Goal: Task Accomplishment & Management: Complete application form

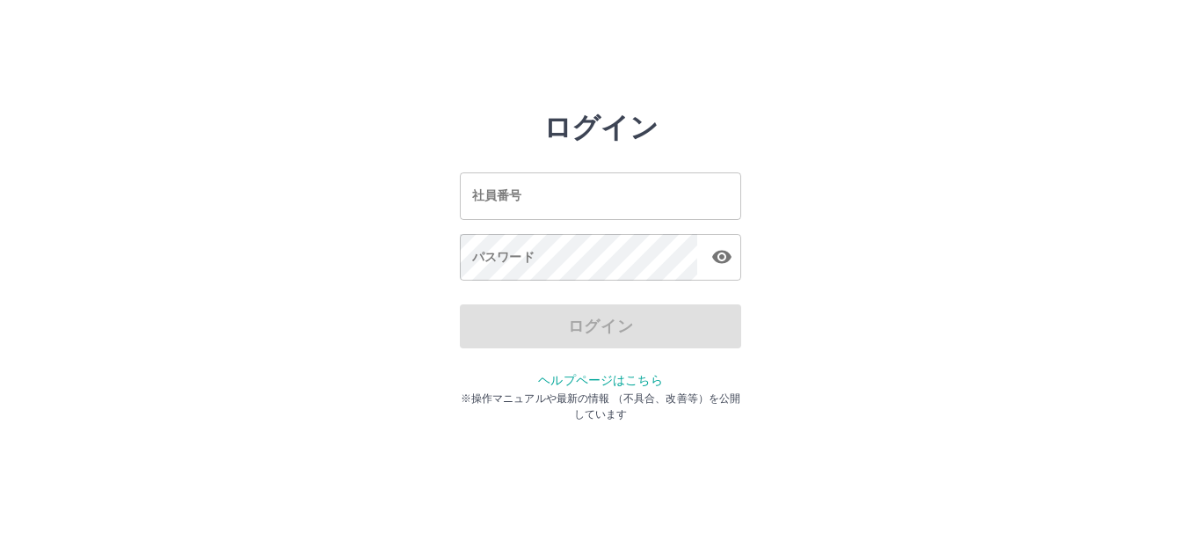
drag, startPoint x: 0, startPoint y: 0, endPoint x: 612, endPoint y: 192, distance: 641.2
click at [612, 192] on input "社員番号" at bounding box center [600, 195] width 281 height 47
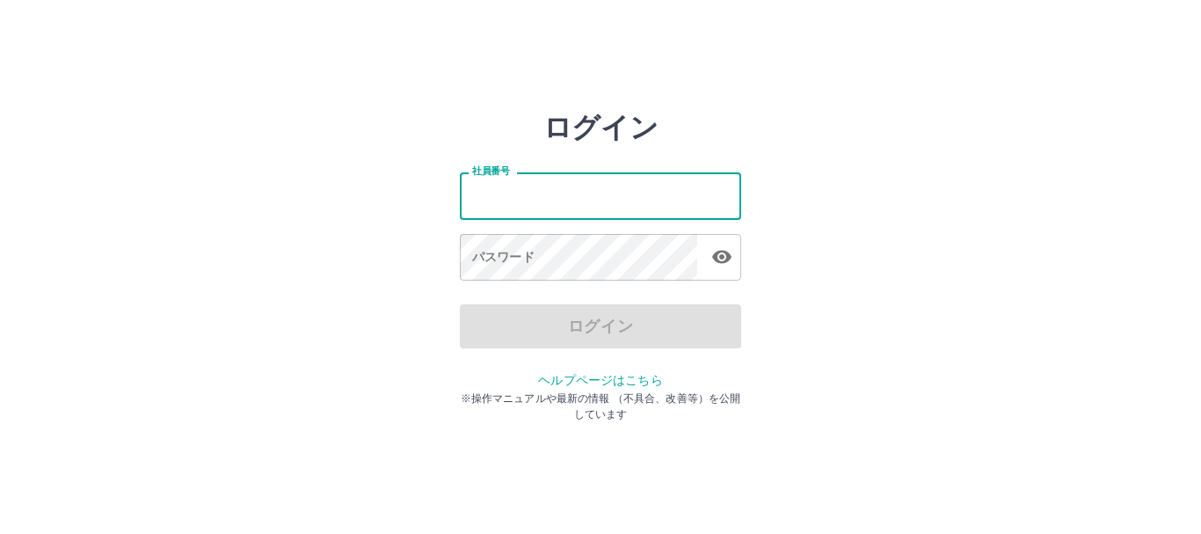
type input "*******"
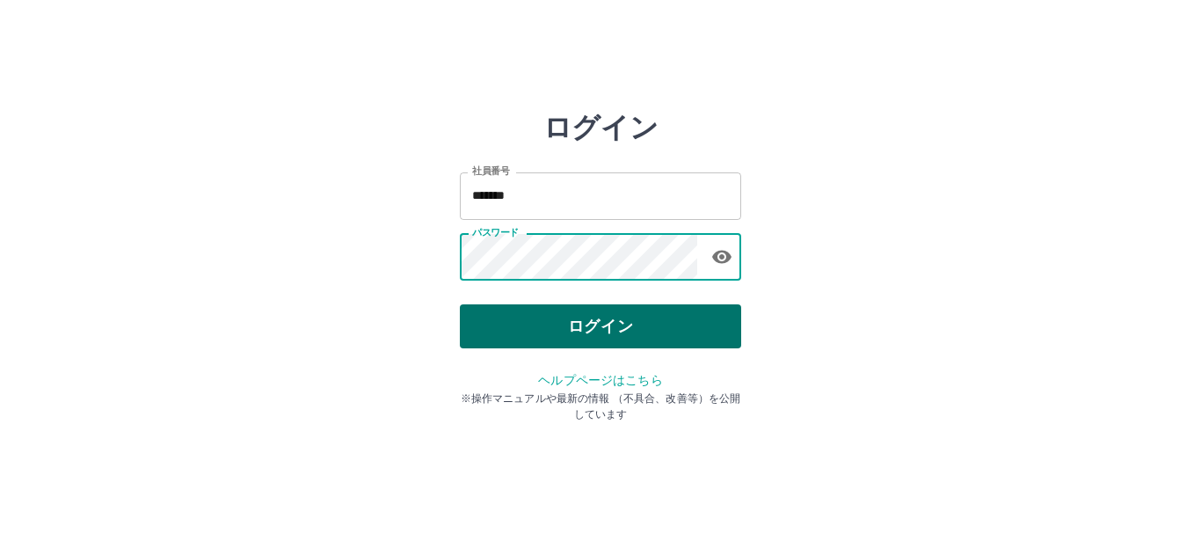
click at [580, 327] on button "ログイン" at bounding box center [600, 326] width 281 height 44
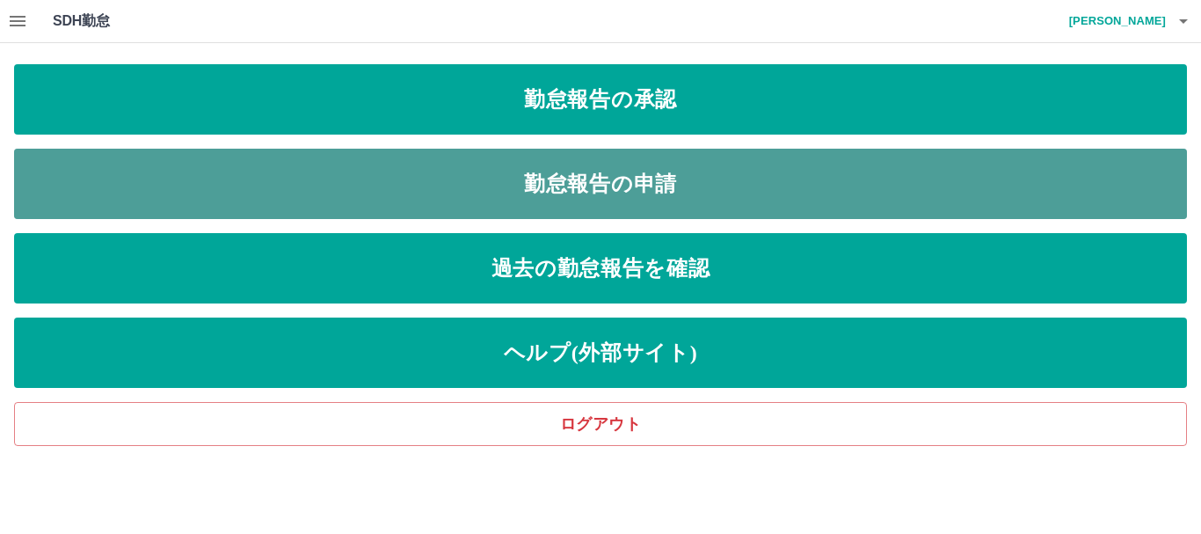
click at [537, 174] on link "勤怠報告の申請" at bounding box center [600, 184] width 1173 height 70
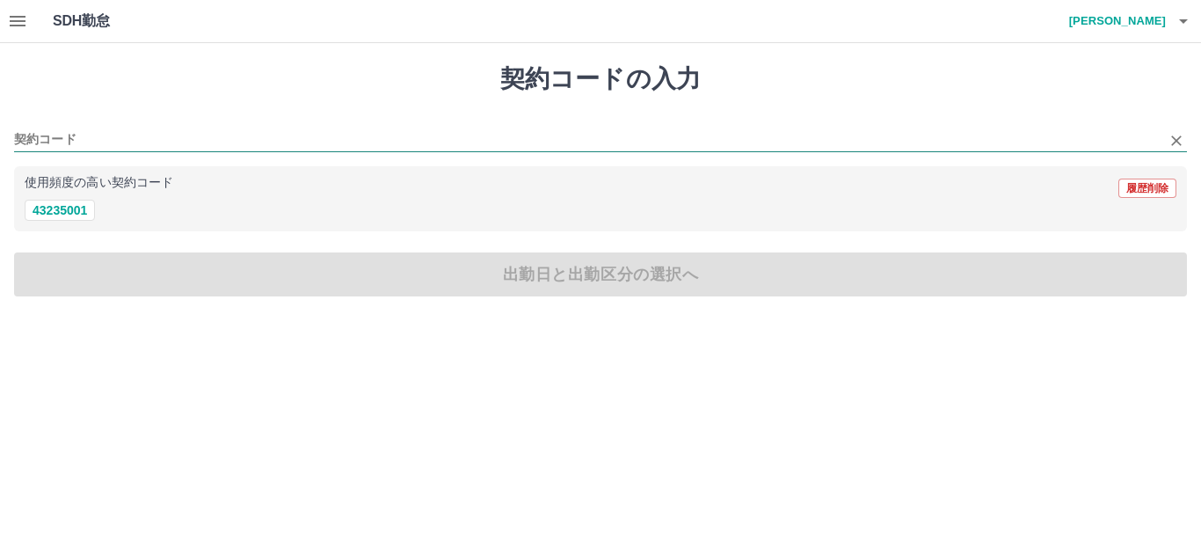
click at [100, 142] on input "契約コード" at bounding box center [587, 140] width 1146 height 22
click at [55, 212] on button "43235001" at bounding box center [60, 210] width 70 height 21
type input "********"
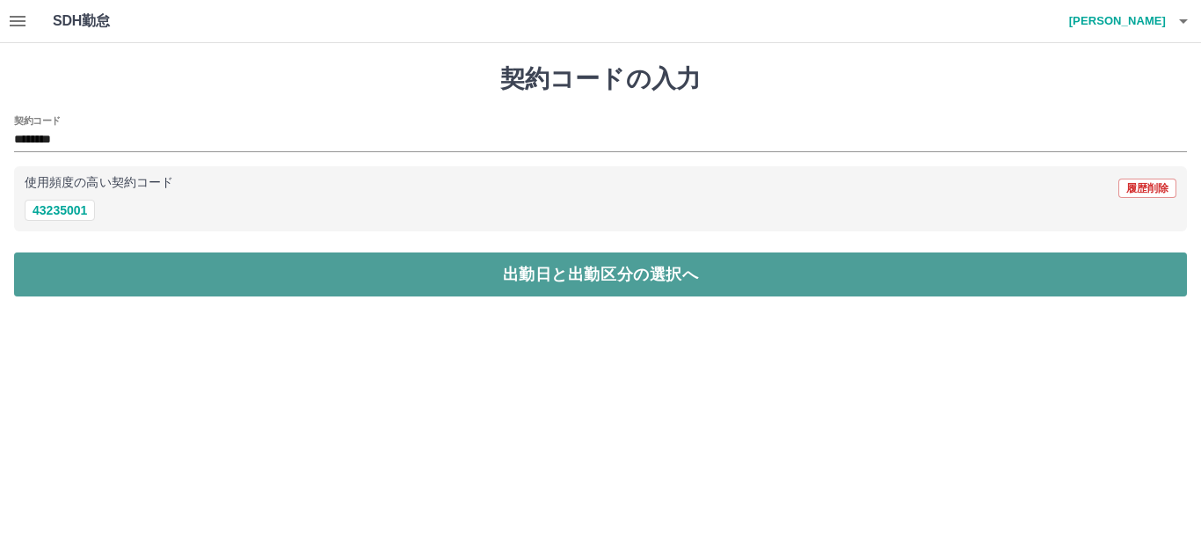
click at [171, 278] on button "出勤日と出勤区分の選択へ" at bounding box center [600, 274] width 1173 height 44
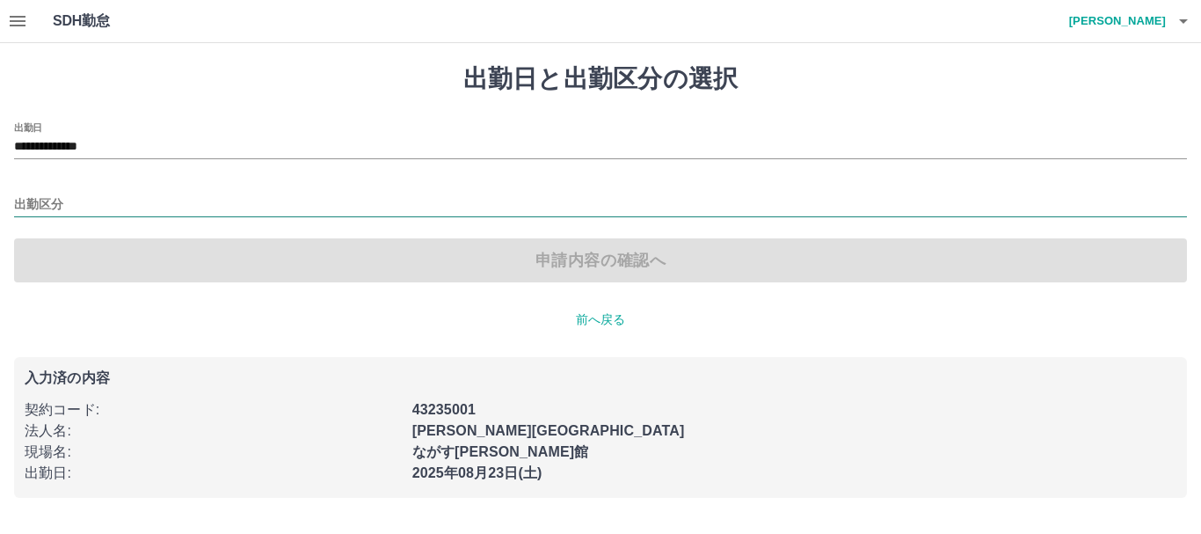
click at [55, 209] on input "出勤区分" at bounding box center [600, 205] width 1173 height 22
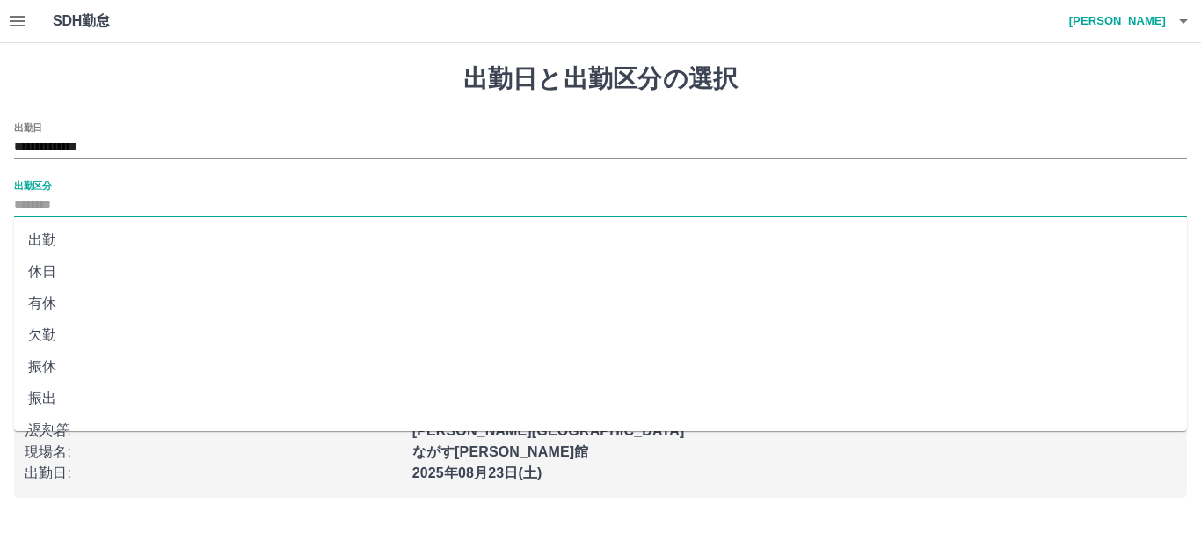
click at [43, 236] on li "出勤" at bounding box center [600, 240] width 1173 height 32
type input "**"
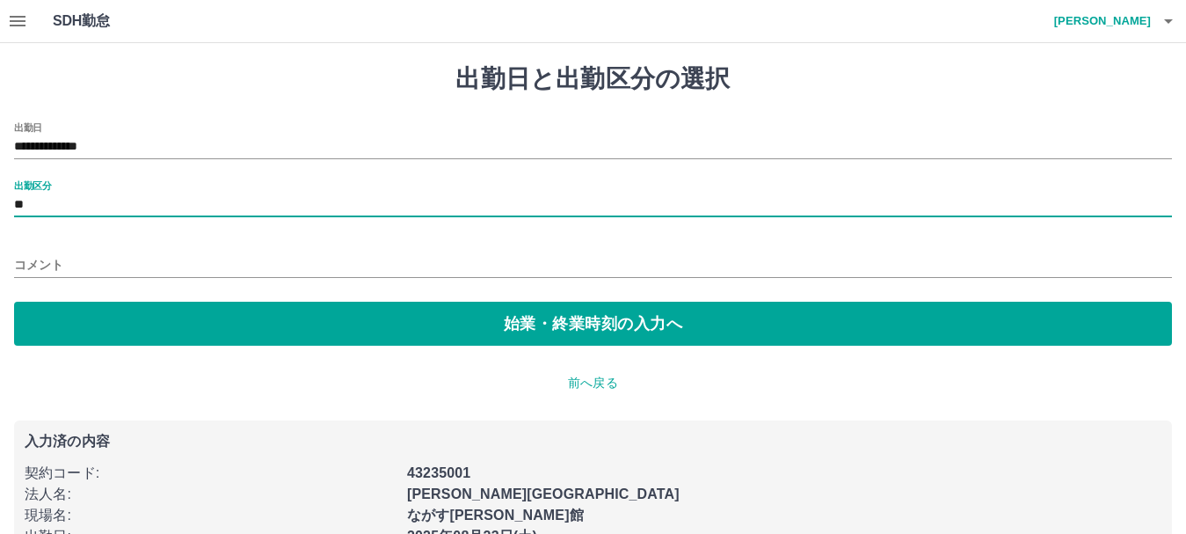
click at [24, 259] on input "コメント" at bounding box center [593, 264] width 1158 height 25
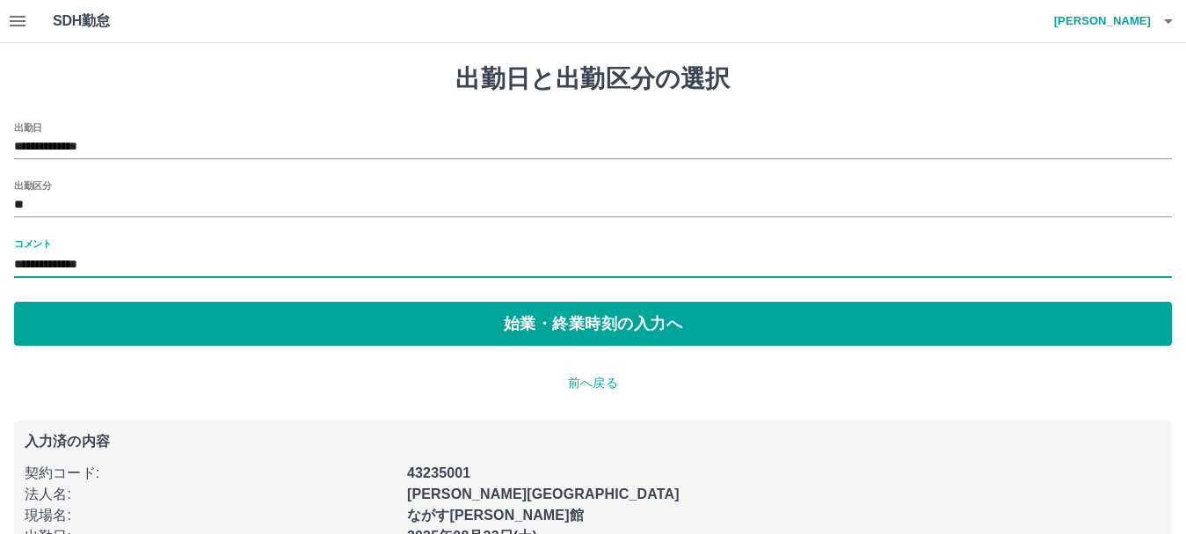
drag, startPoint x: 69, startPoint y: 263, endPoint x: 85, endPoint y: 264, distance: 16.7
click at [85, 264] on input "**********" at bounding box center [593, 264] width 1158 height 25
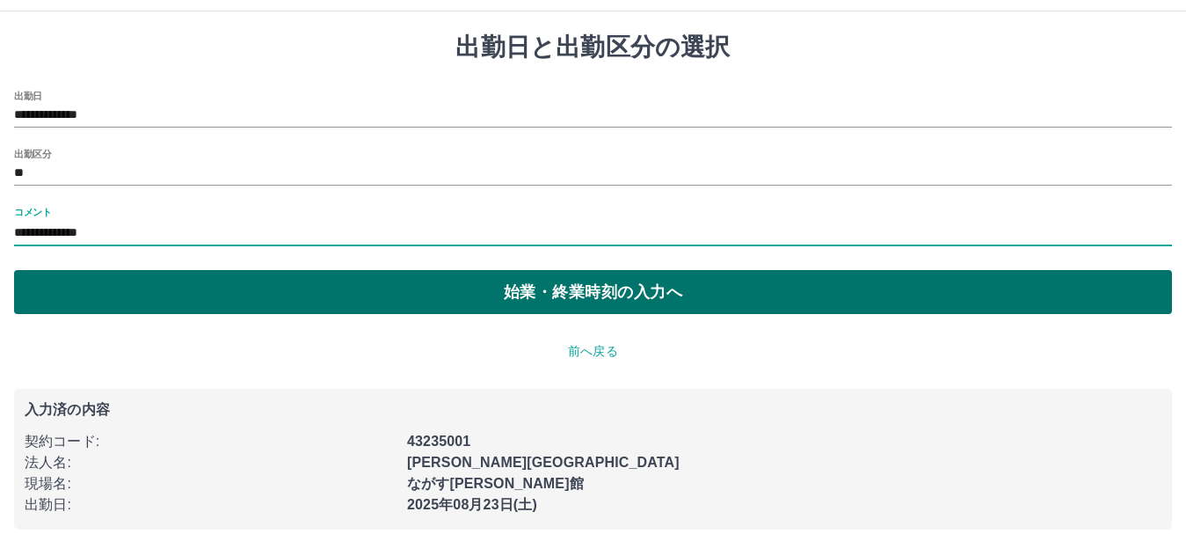
scroll to position [48, 0]
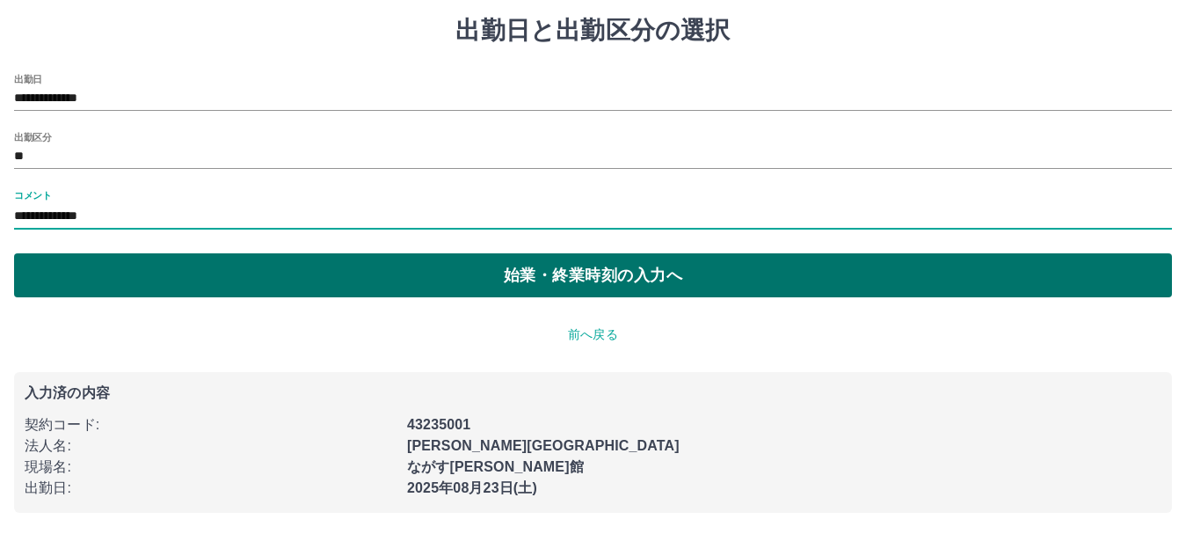
type input "**********"
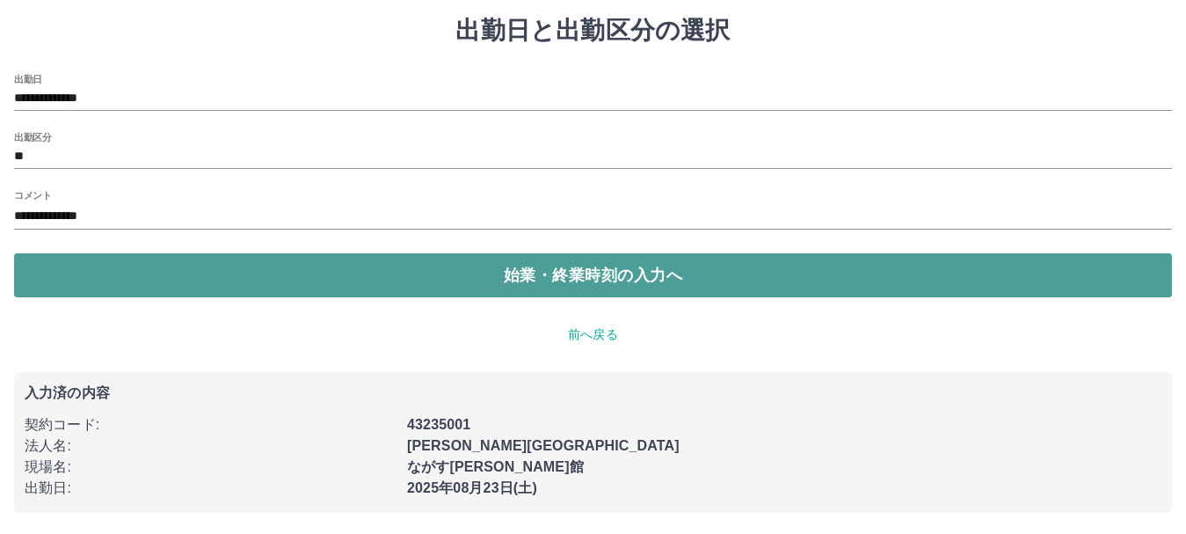
click at [243, 276] on button "始業・終業時刻の入力へ" at bounding box center [593, 275] width 1158 height 44
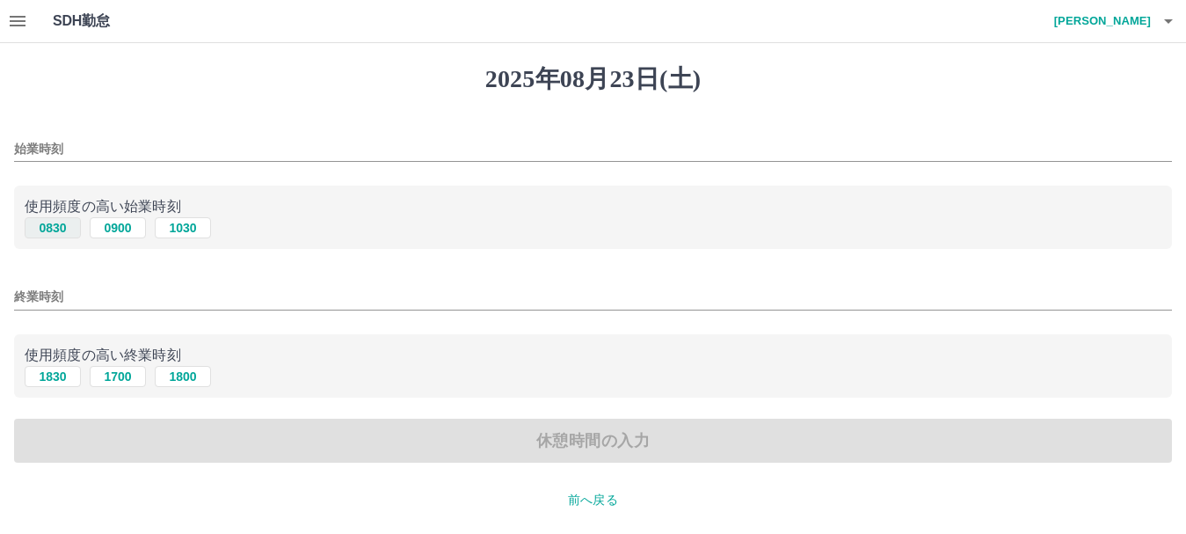
click at [63, 229] on button "0830" at bounding box center [53, 227] width 56 height 21
type input "****"
click at [56, 296] on input "終業時刻" at bounding box center [593, 296] width 1158 height 25
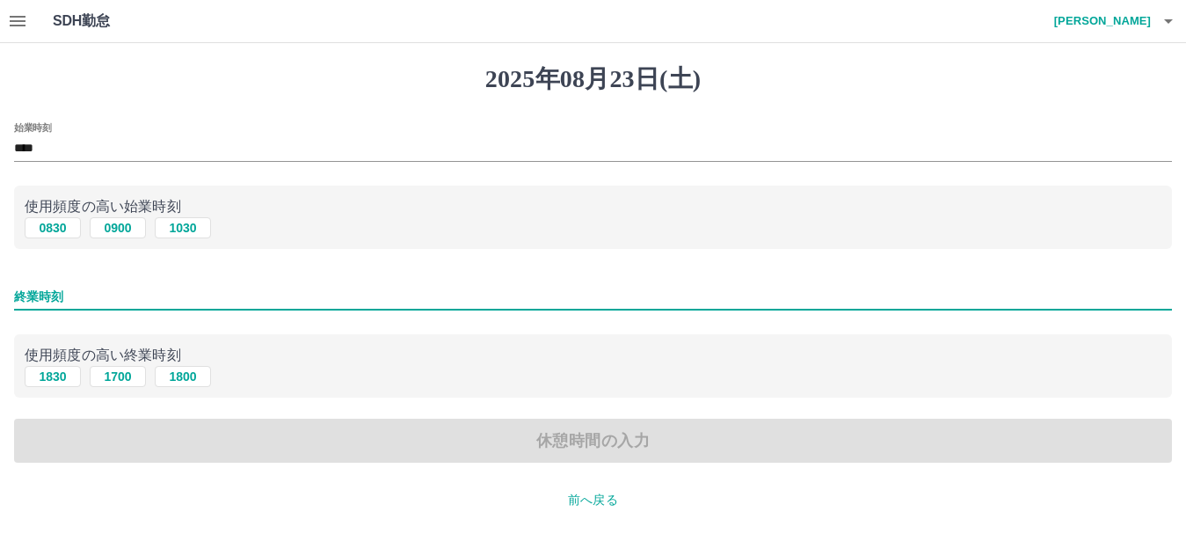
type input "****"
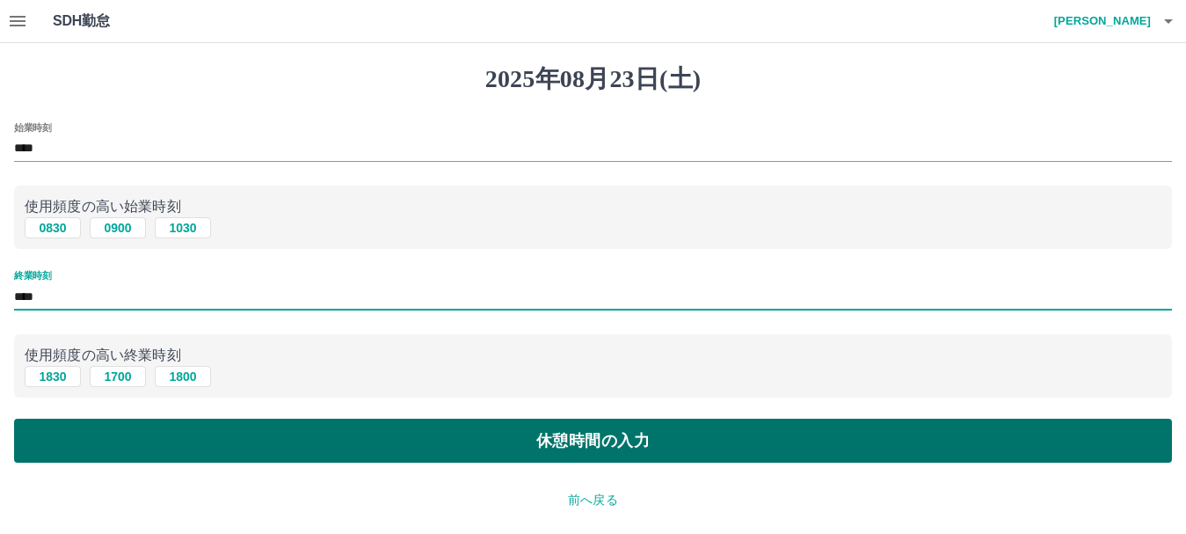
click at [498, 443] on button "休憩時間の入力" at bounding box center [593, 440] width 1158 height 44
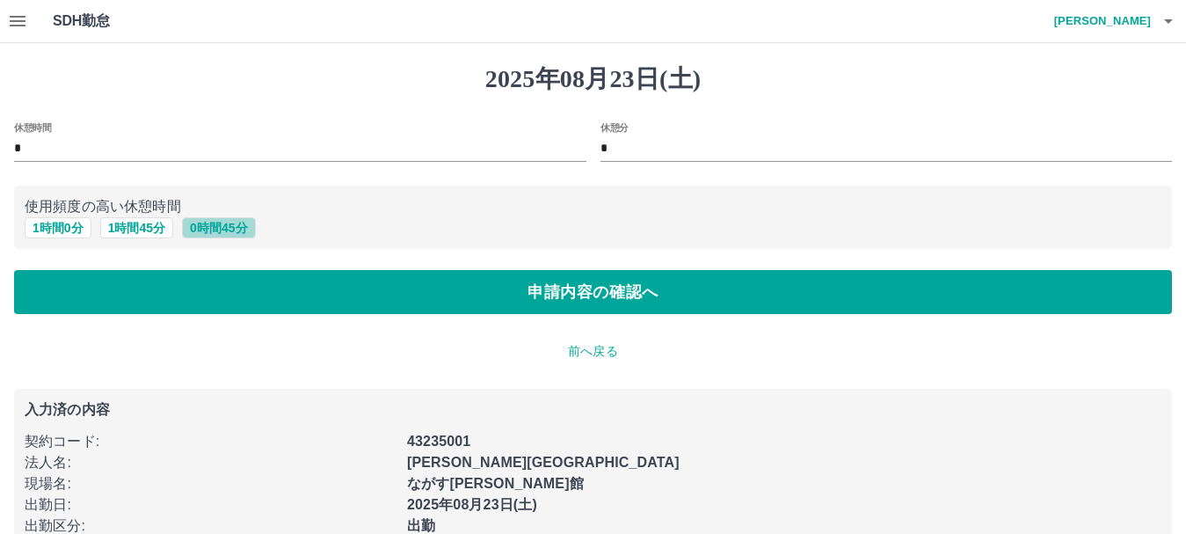
click at [229, 223] on button "0 時間 45 分" at bounding box center [218, 227] width 73 height 21
type input "**"
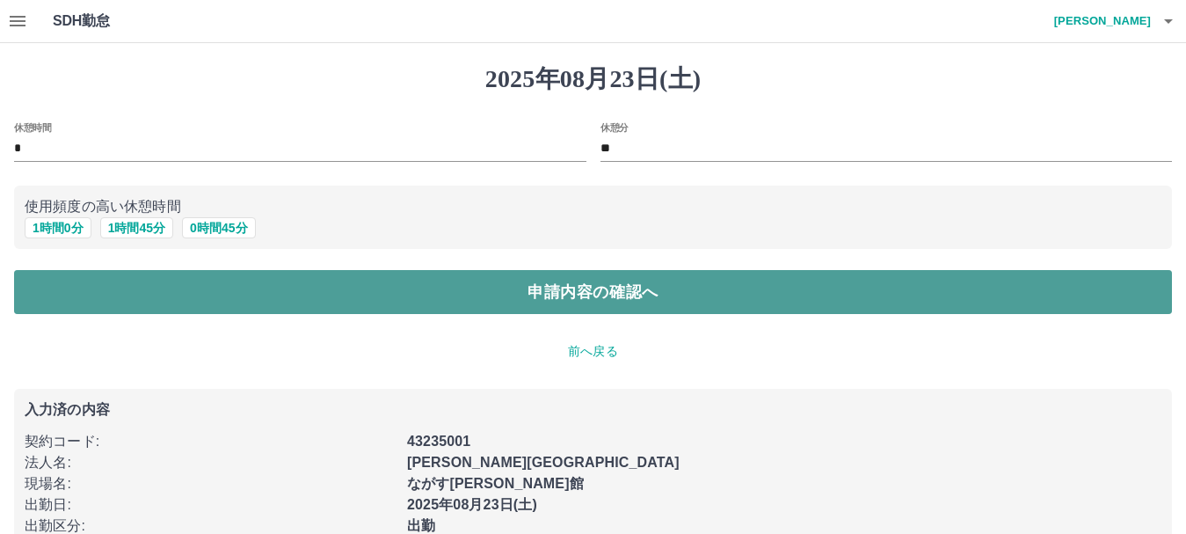
click at [270, 298] on button "申請内容の確認へ" at bounding box center [593, 292] width 1158 height 44
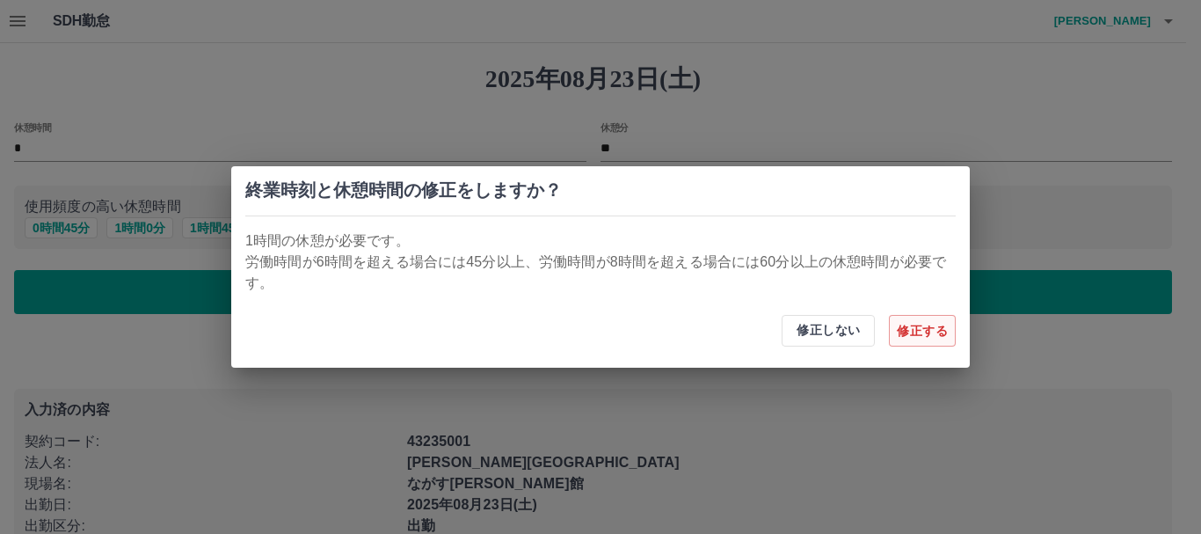
click at [928, 328] on button "修正する" at bounding box center [922, 331] width 67 height 32
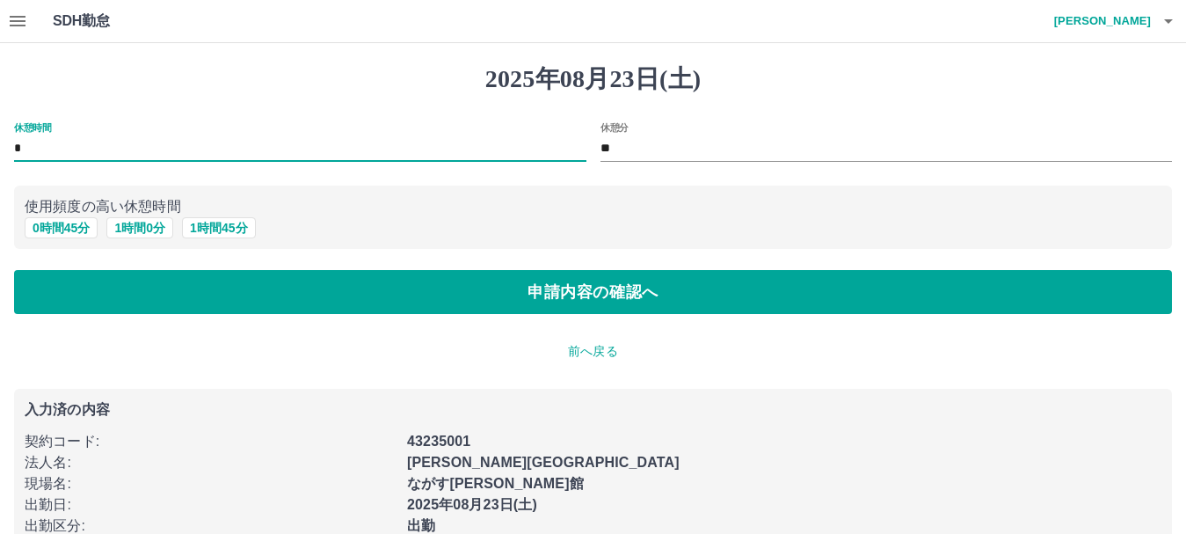
click at [15, 148] on input "*" at bounding box center [300, 148] width 572 height 25
type input "*"
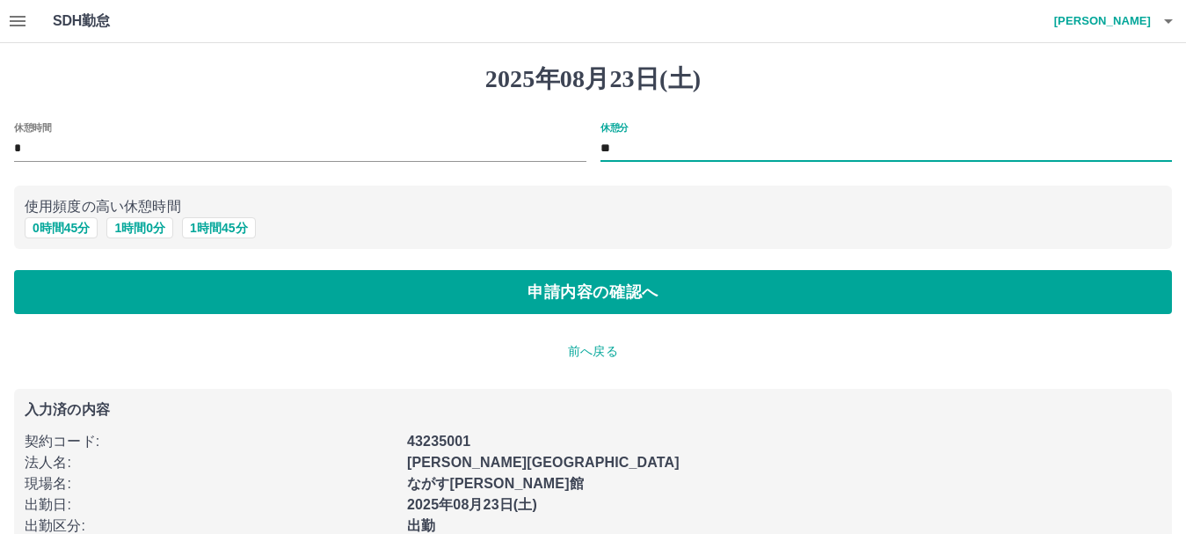
drag, startPoint x: 600, startPoint y: 149, endPoint x: 638, endPoint y: 150, distance: 37.8
click at [638, 150] on input "**" at bounding box center [886, 148] width 572 height 25
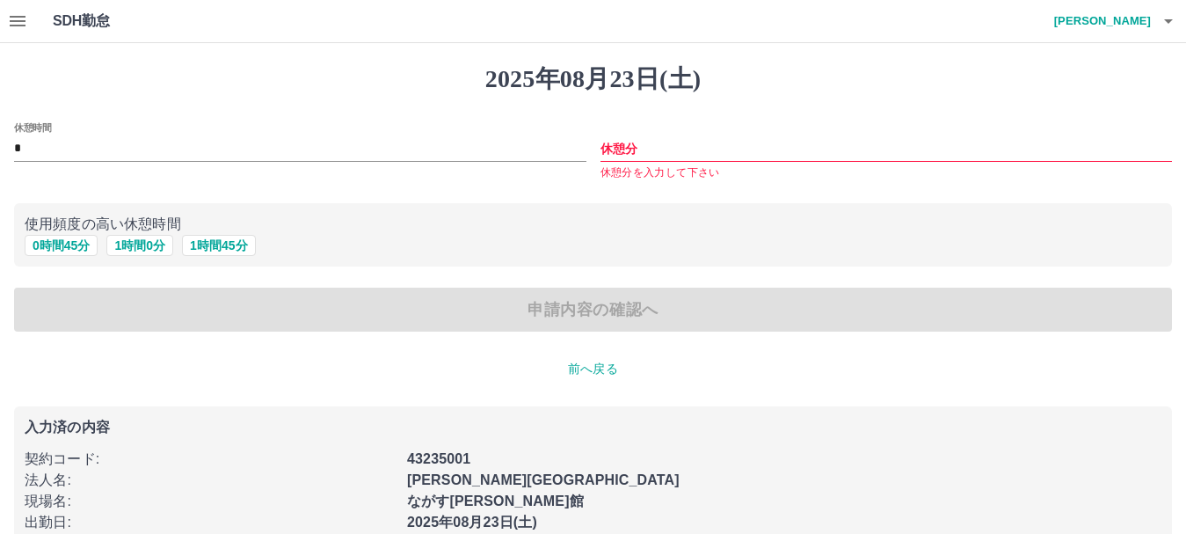
click at [702, 309] on div "申請内容の確認へ" at bounding box center [593, 309] width 1158 height 44
click at [640, 316] on div "申請内容の確認へ" at bounding box center [593, 309] width 1158 height 44
click at [647, 143] on input "休憩分" at bounding box center [886, 148] width 572 height 25
type input "*"
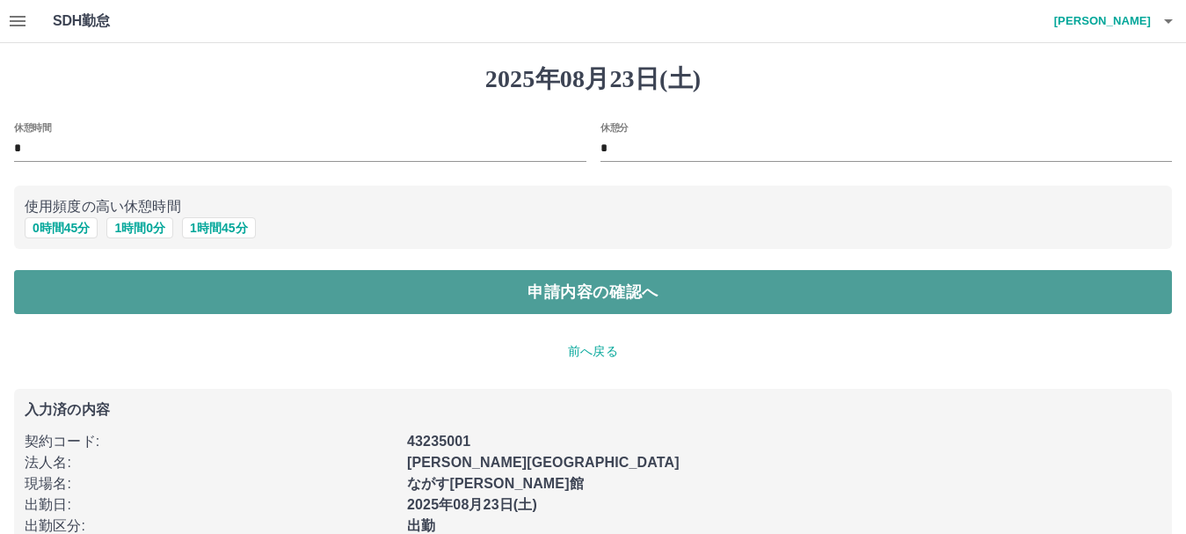
click at [591, 291] on button "申請内容の確認へ" at bounding box center [593, 292] width 1158 height 44
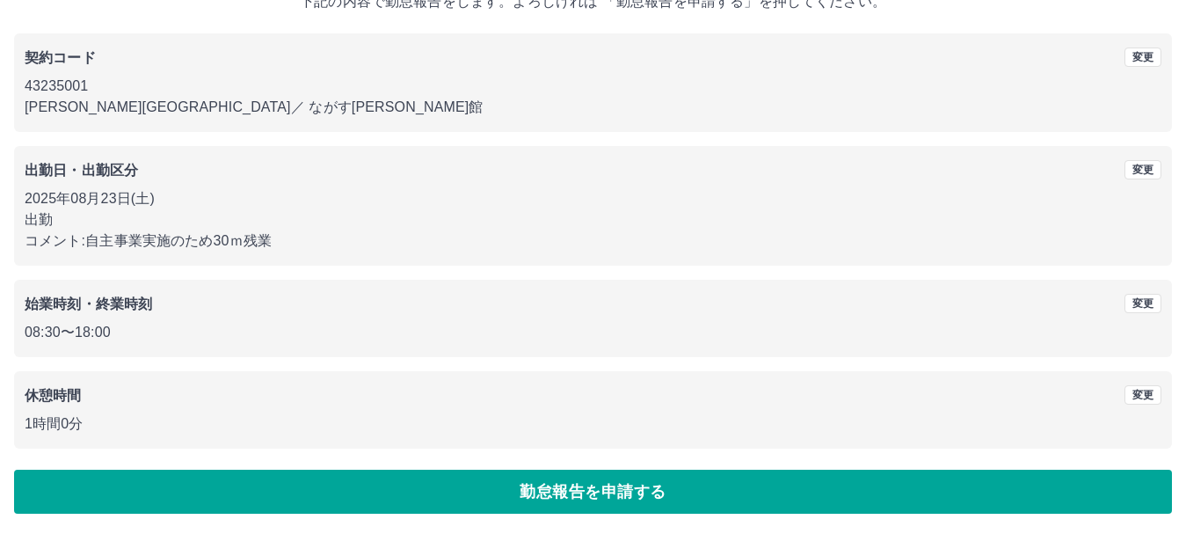
scroll to position [125, 0]
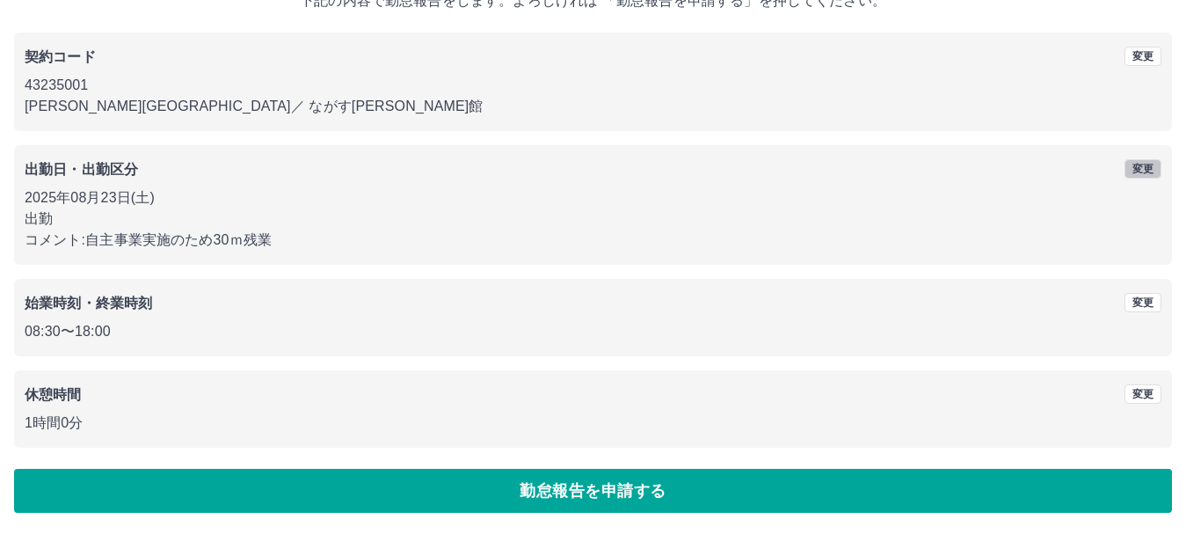
click at [1142, 171] on button "変更" at bounding box center [1142, 168] width 37 height 19
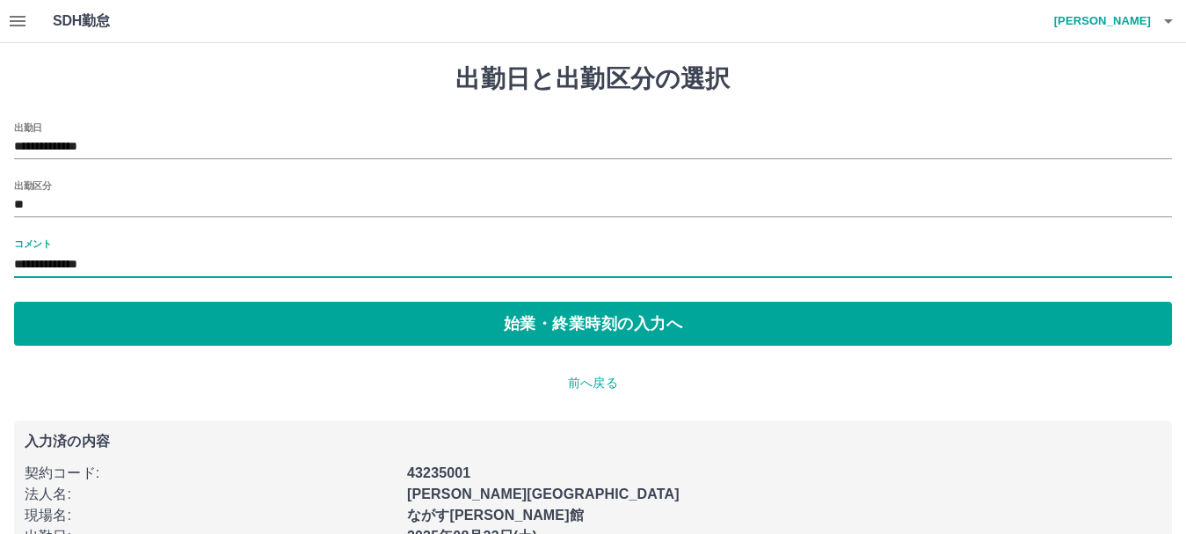
drag, startPoint x: 123, startPoint y: 262, endPoint x: 141, endPoint y: 262, distance: 17.6
click at [141, 262] on input "**********" at bounding box center [593, 264] width 1158 height 25
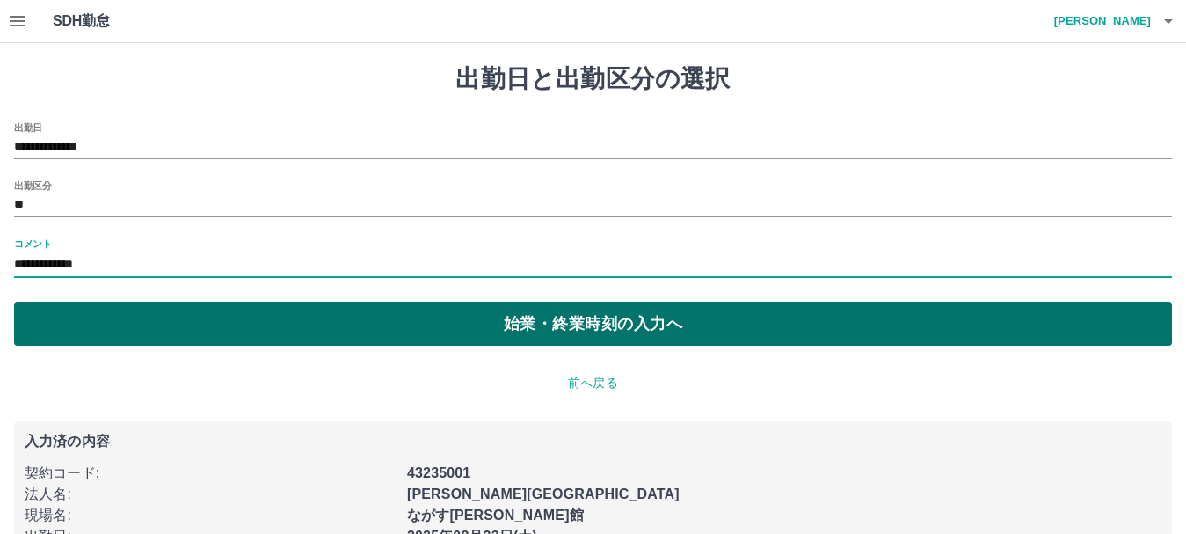
type input "**********"
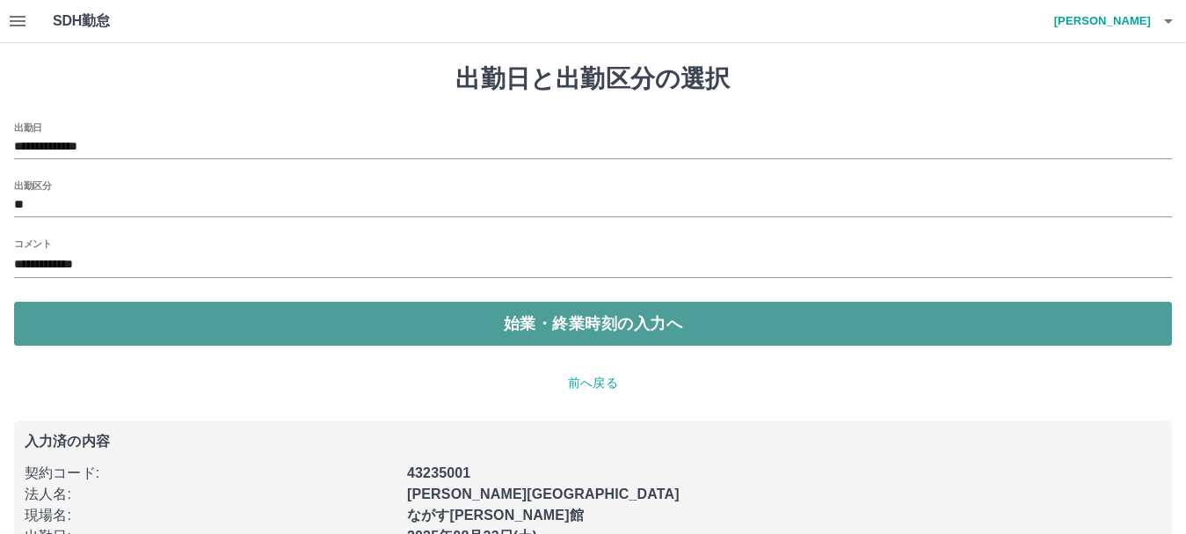
click at [583, 318] on button "始業・終業時刻の入力へ" at bounding box center [593, 324] width 1158 height 44
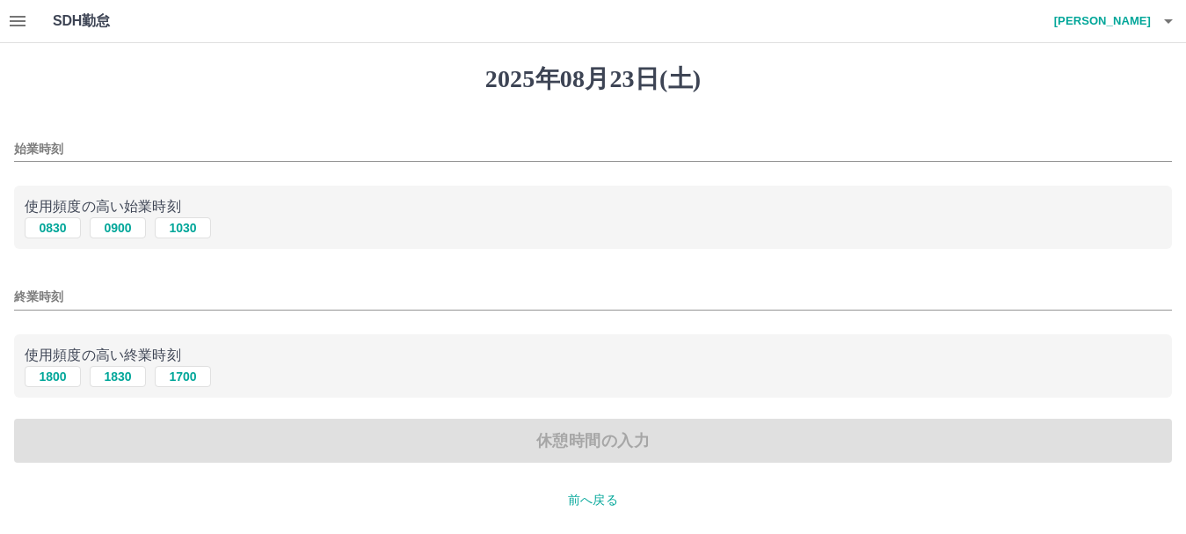
type input "****"
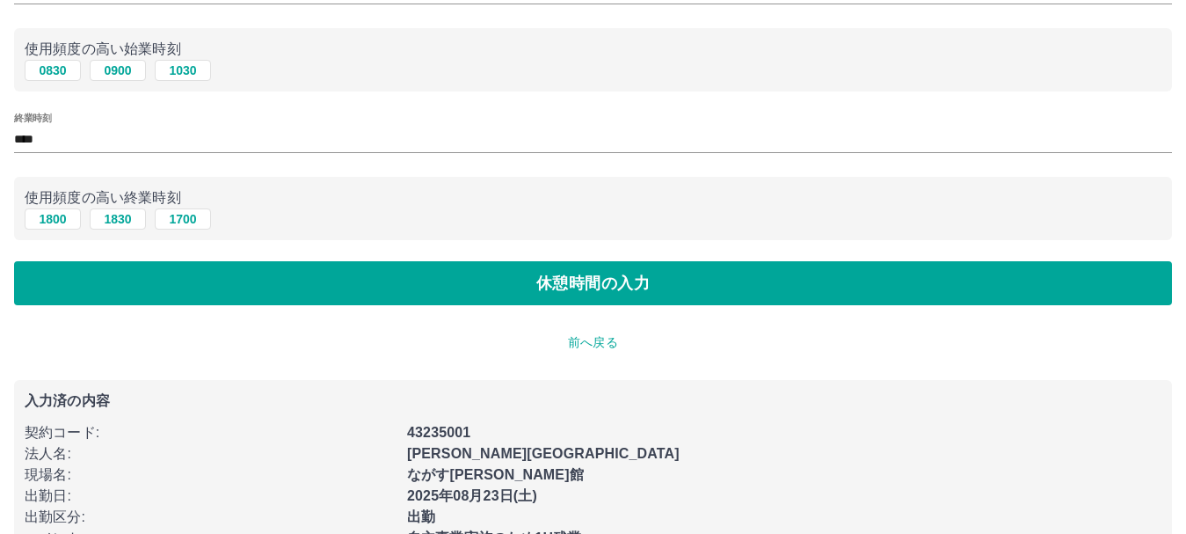
scroll to position [176, 0]
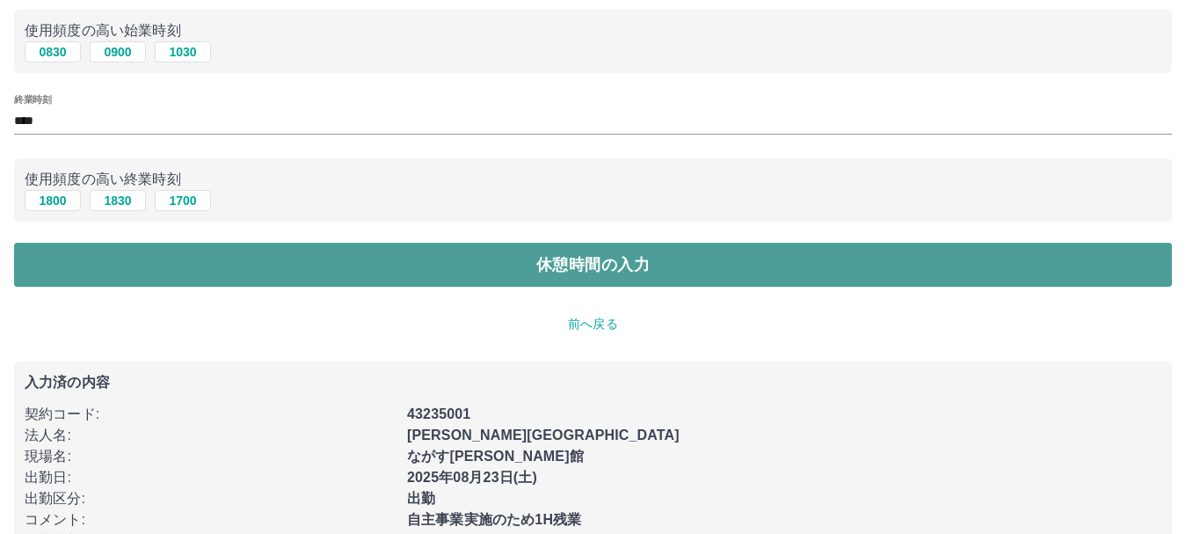
click at [575, 269] on button "休憩時間の入力" at bounding box center [593, 265] width 1158 height 44
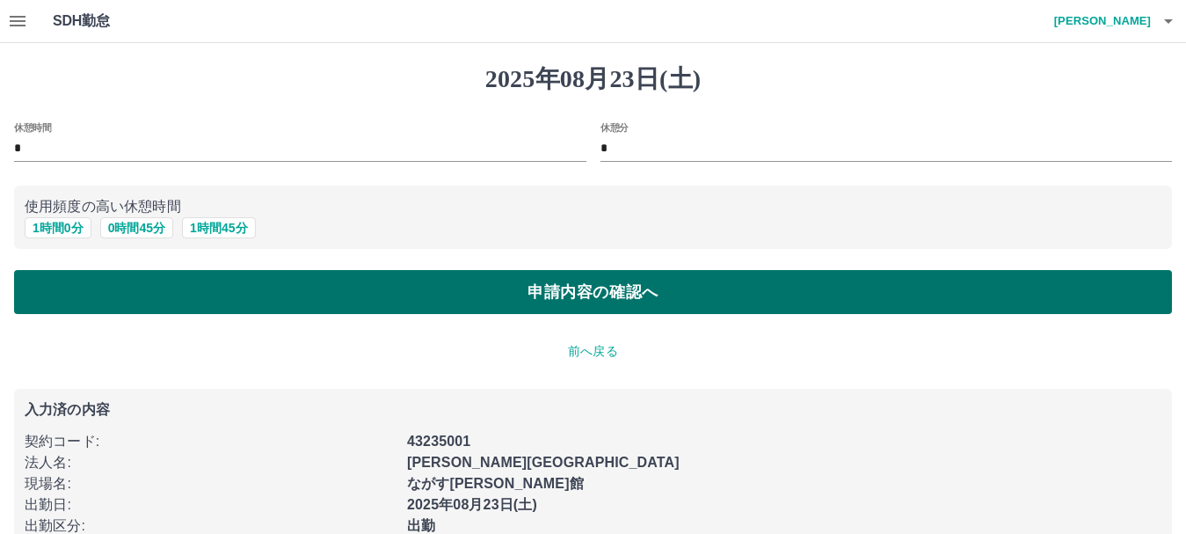
click at [605, 293] on button "申請内容の確認へ" at bounding box center [593, 292] width 1158 height 44
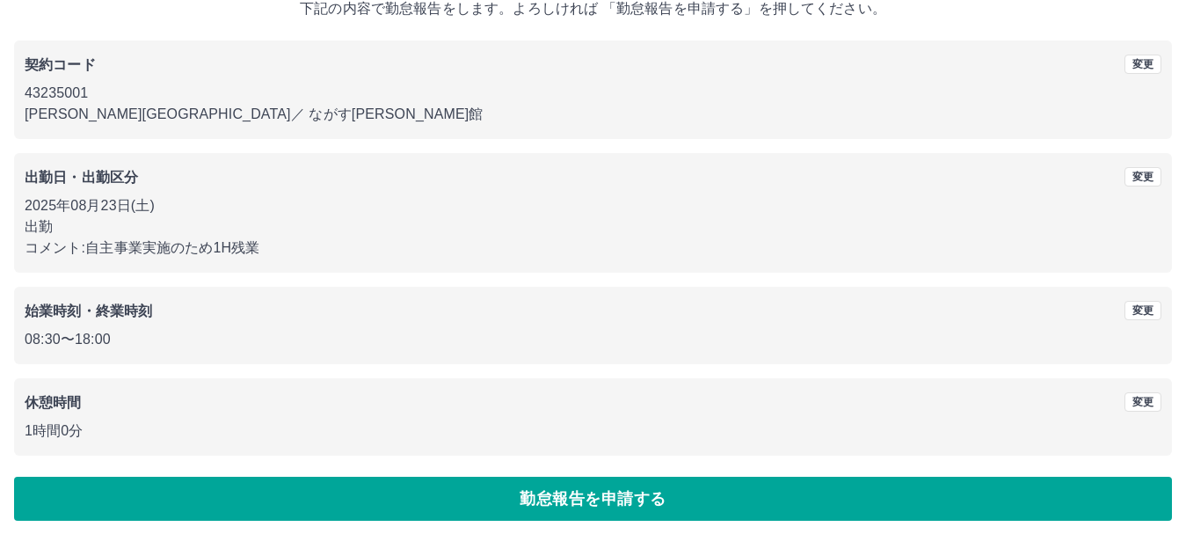
scroll to position [125, 0]
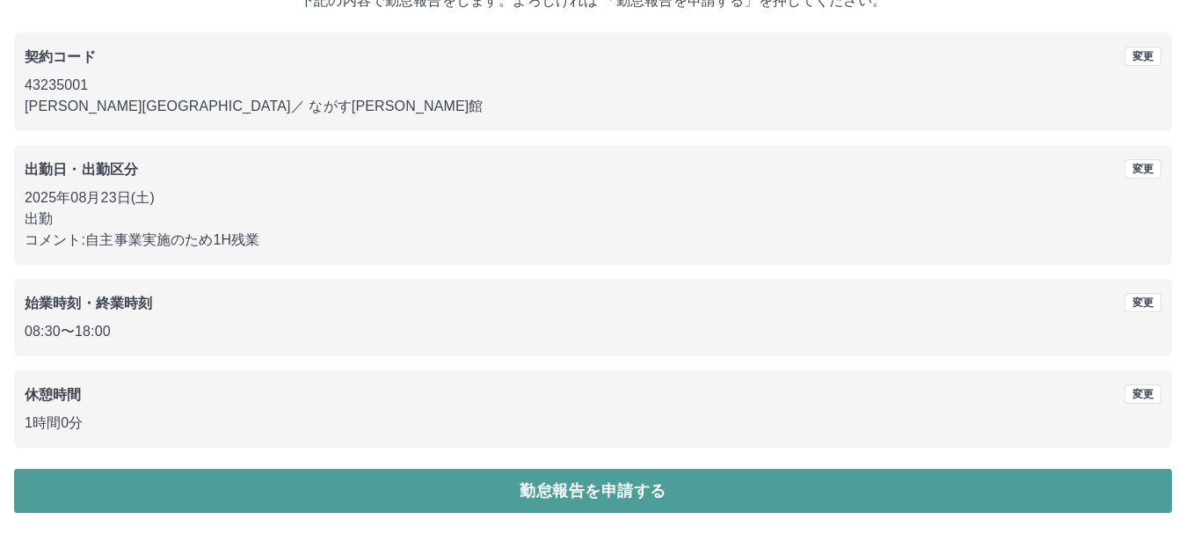
click at [594, 483] on button "勤怠報告を申請する" at bounding box center [593, 491] width 1158 height 44
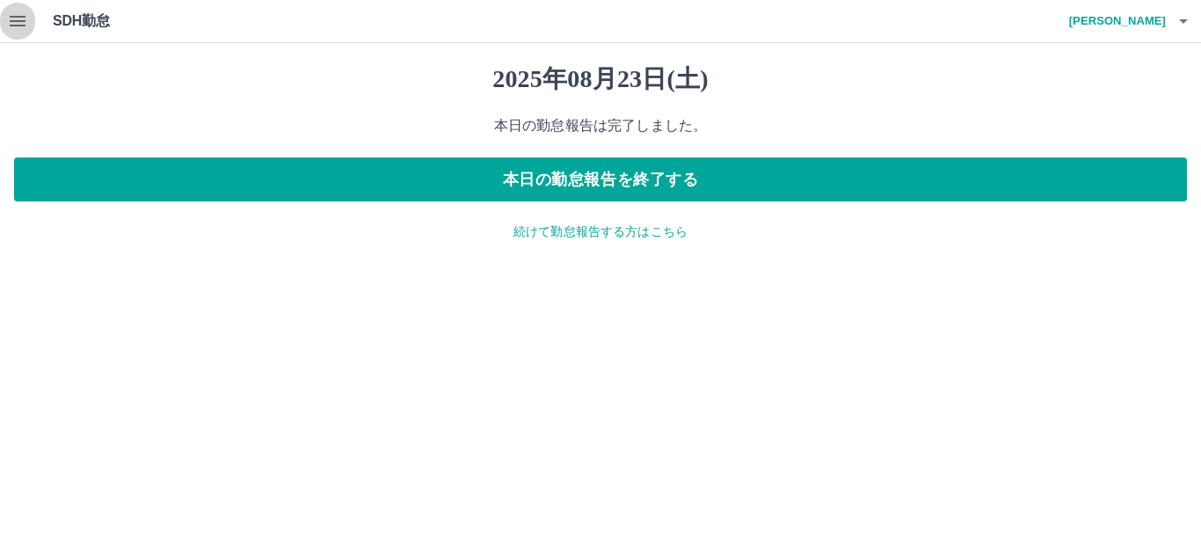
click at [18, 18] on icon "button" at bounding box center [18, 21] width 16 height 11
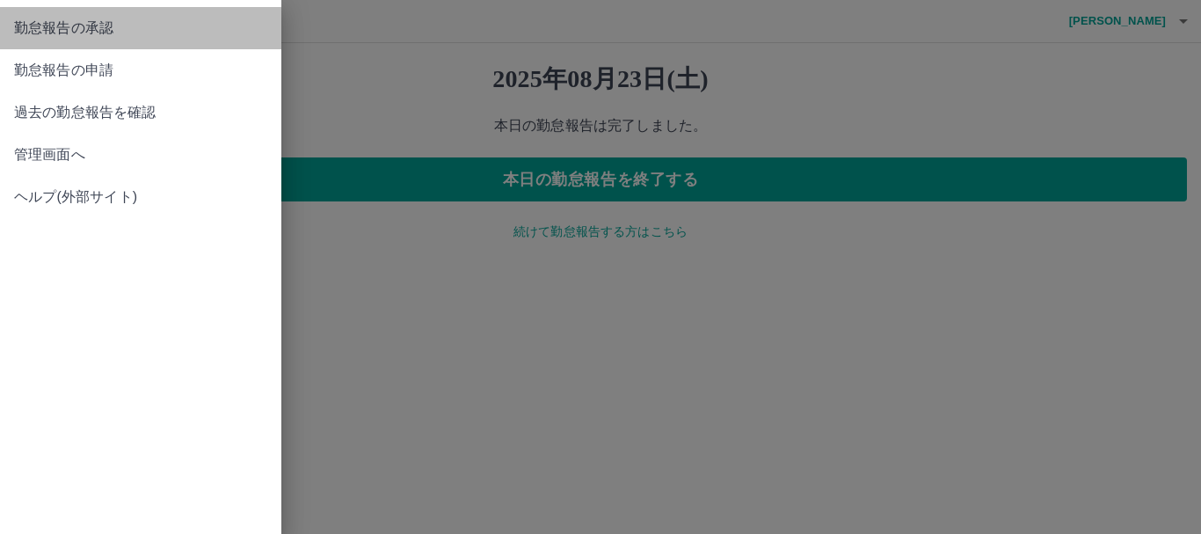
click at [59, 26] on span "勤怠報告の承認" at bounding box center [140, 28] width 253 height 21
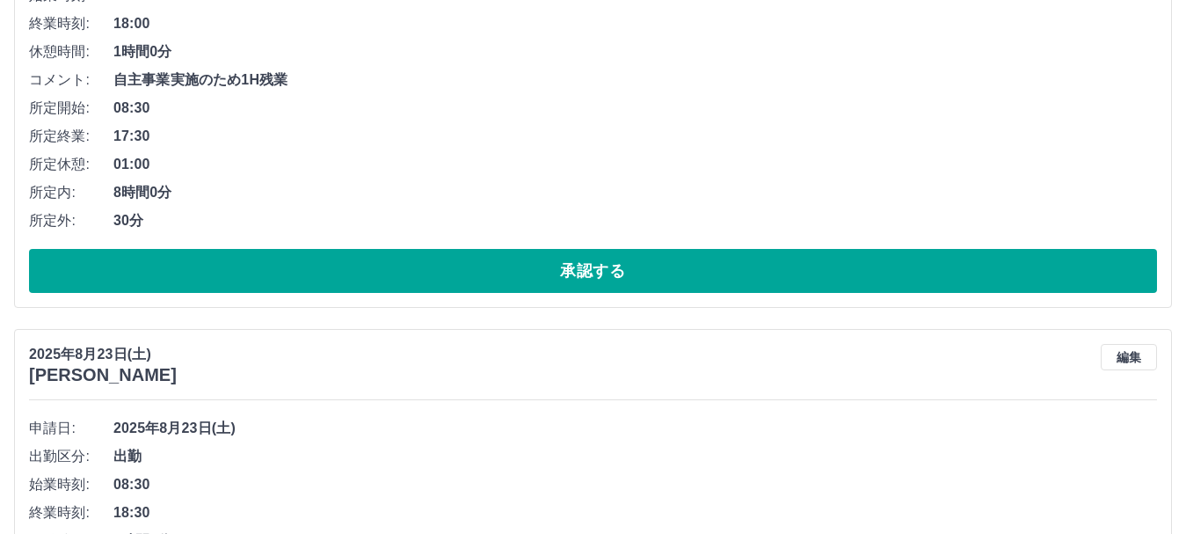
scroll to position [527, 0]
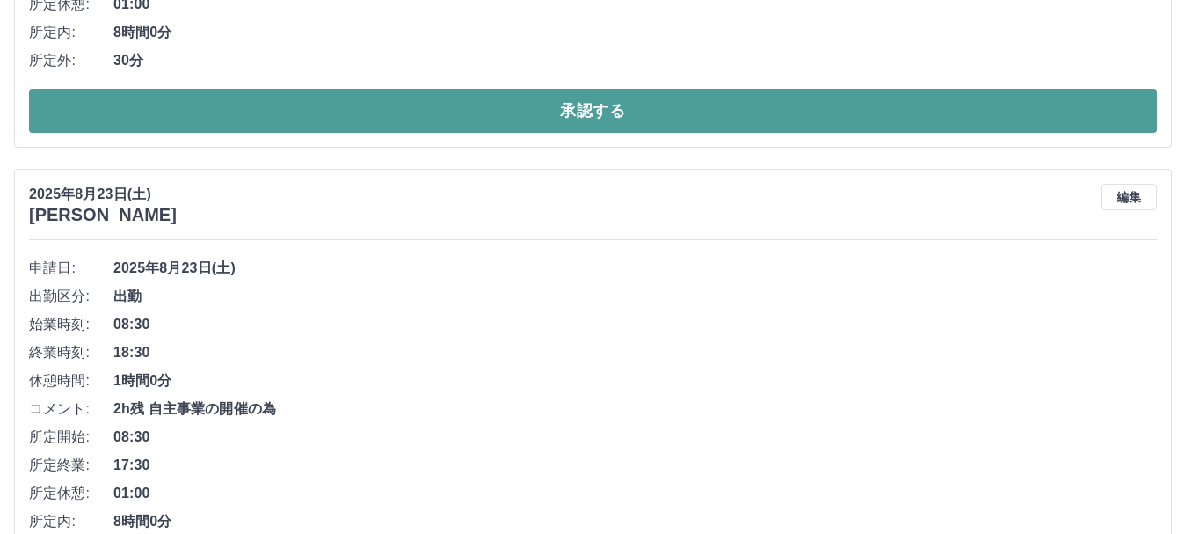
click at [587, 111] on button "承認する" at bounding box center [593, 111] width 1128 height 44
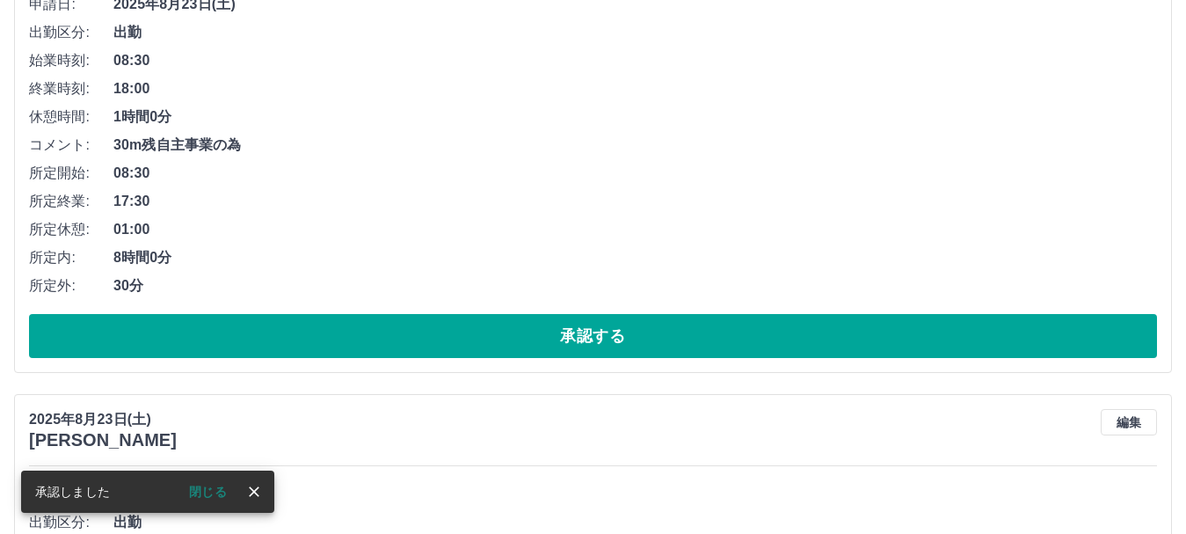
scroll to position [302, 0]
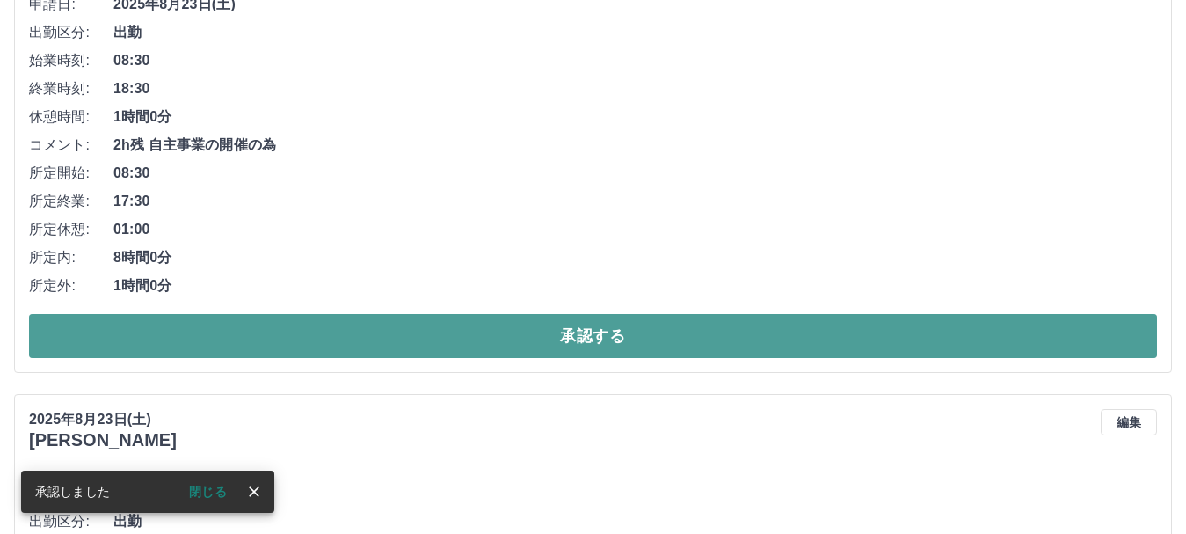
click at [603, 338] on button "承認する" at bounding box center [593, 336] width 1128 height 44
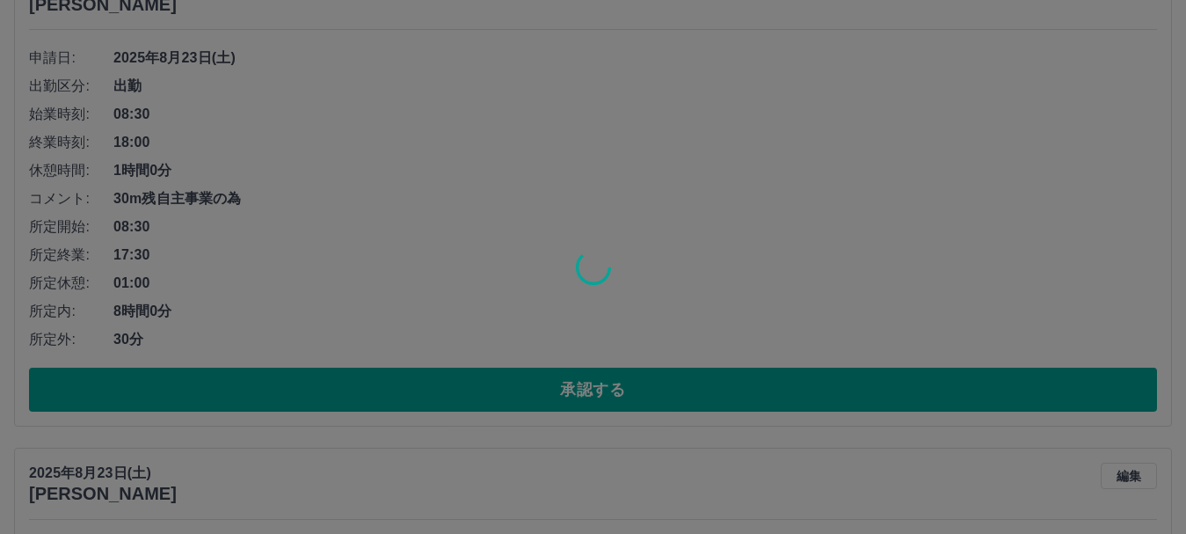
scroll to position [830, 0]
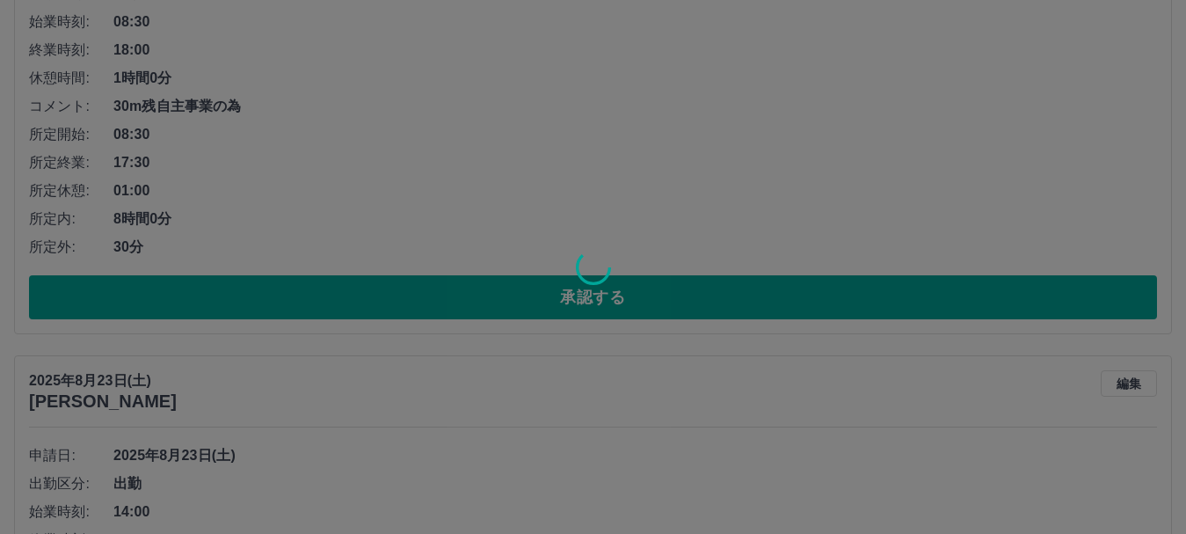
click at [582, 305] on div at bounding box center [593, 267] width 1186 height 534
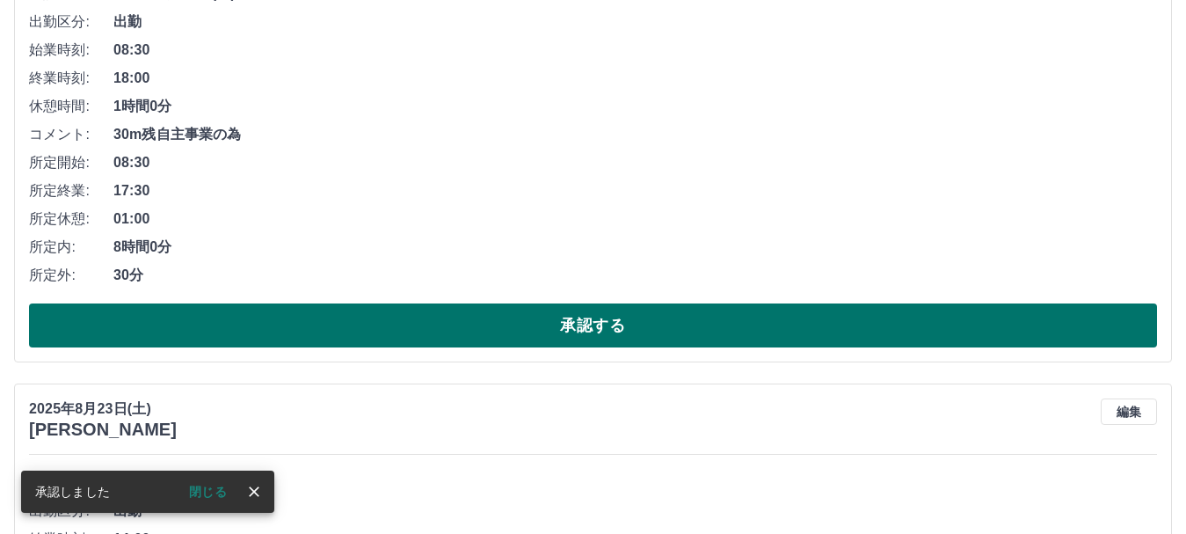
scroll to position [341, 0]
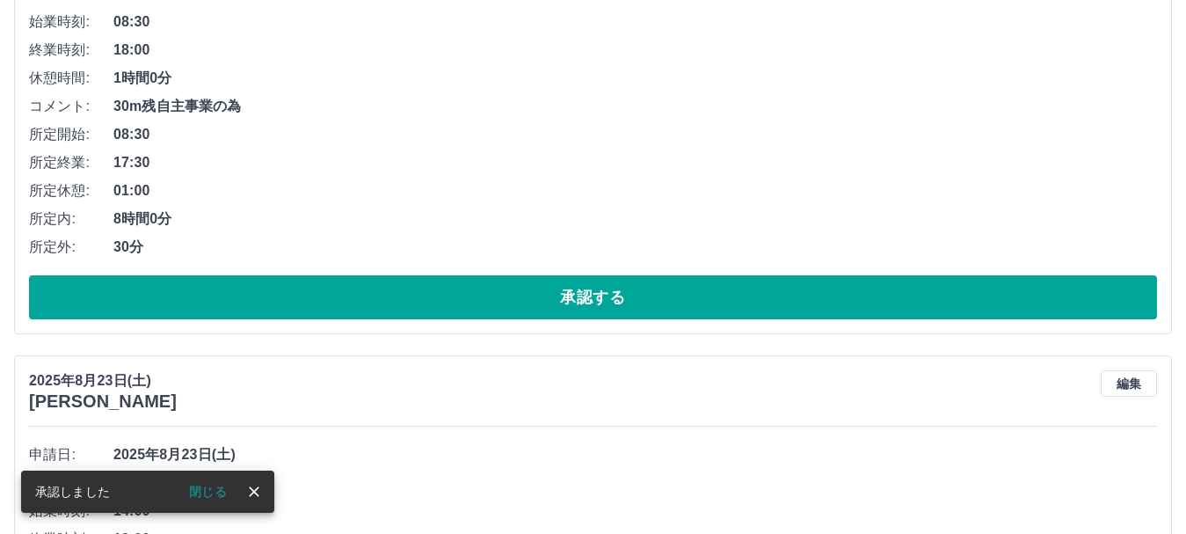
click at [580, 291] on button "承認する" at bounding box center [593, 297] width 1128 height 44
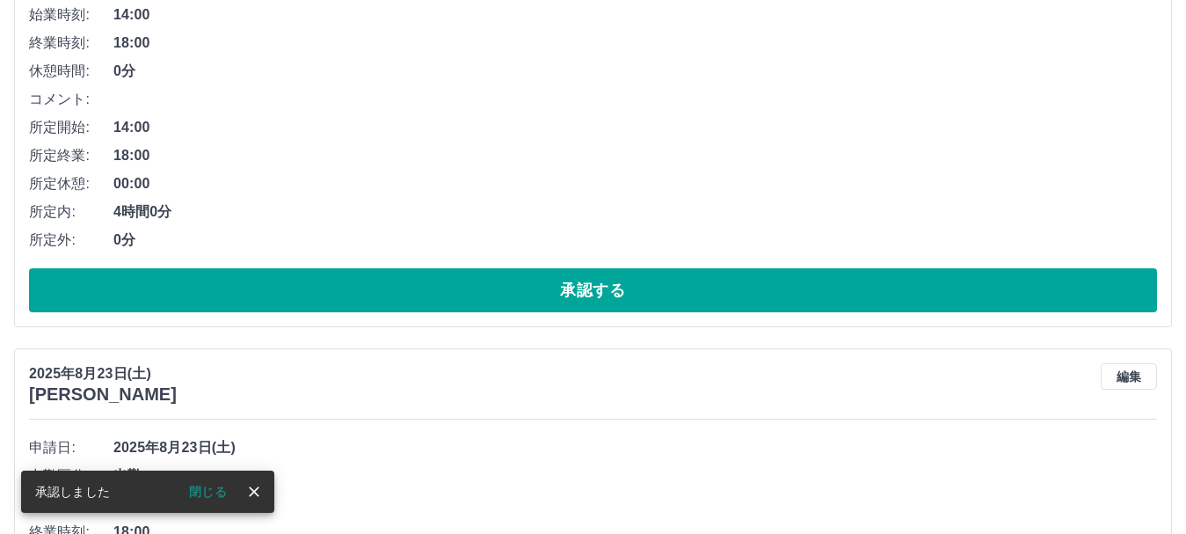
scroll to position [380, 0]
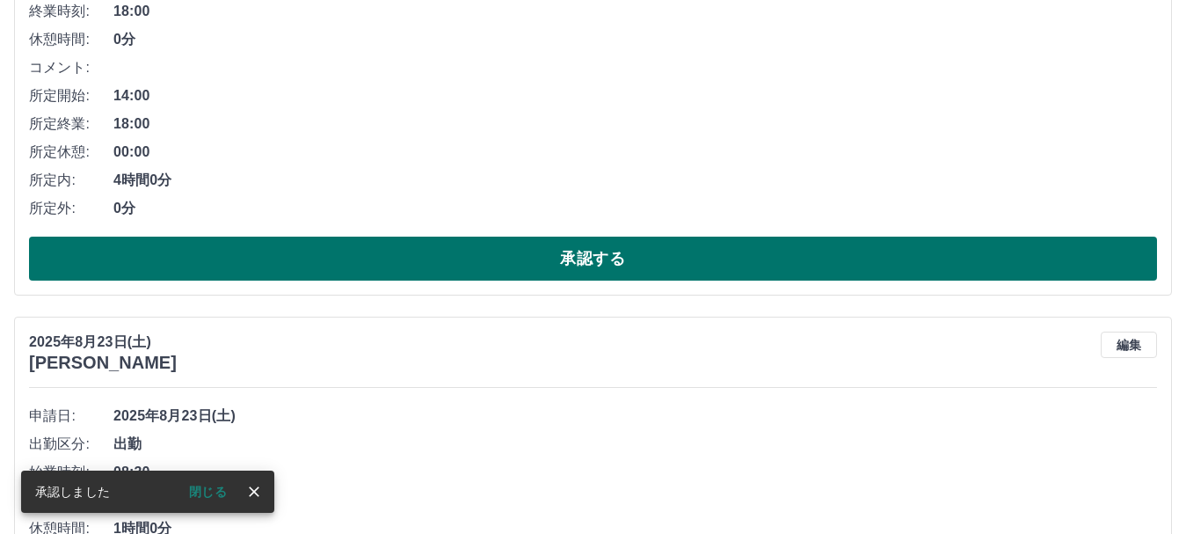
click at [636, 266] on button "承認する" at bounding box center [593, 258] width 1128 height 44
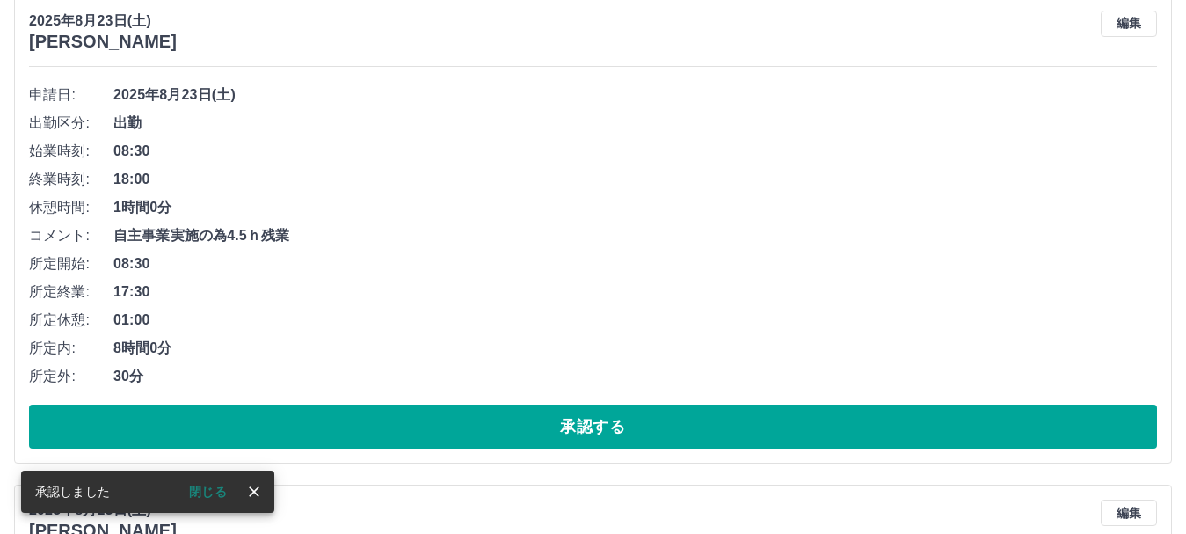
scroll to position [331, 0]
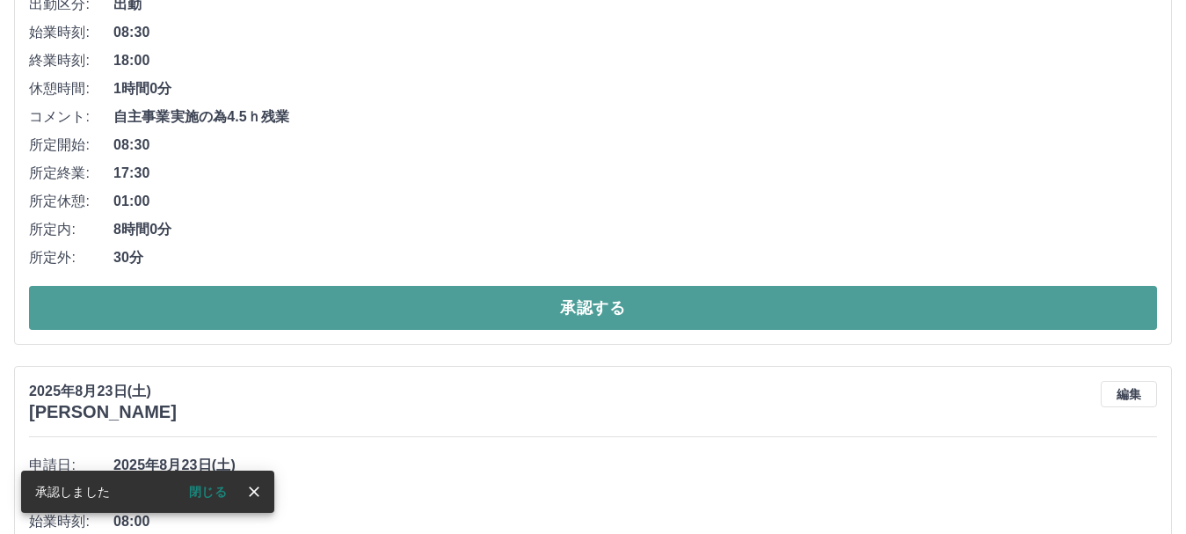
click at [634, 309] on button "承認する" at bounding box center [593, 308] width 1128 height 44
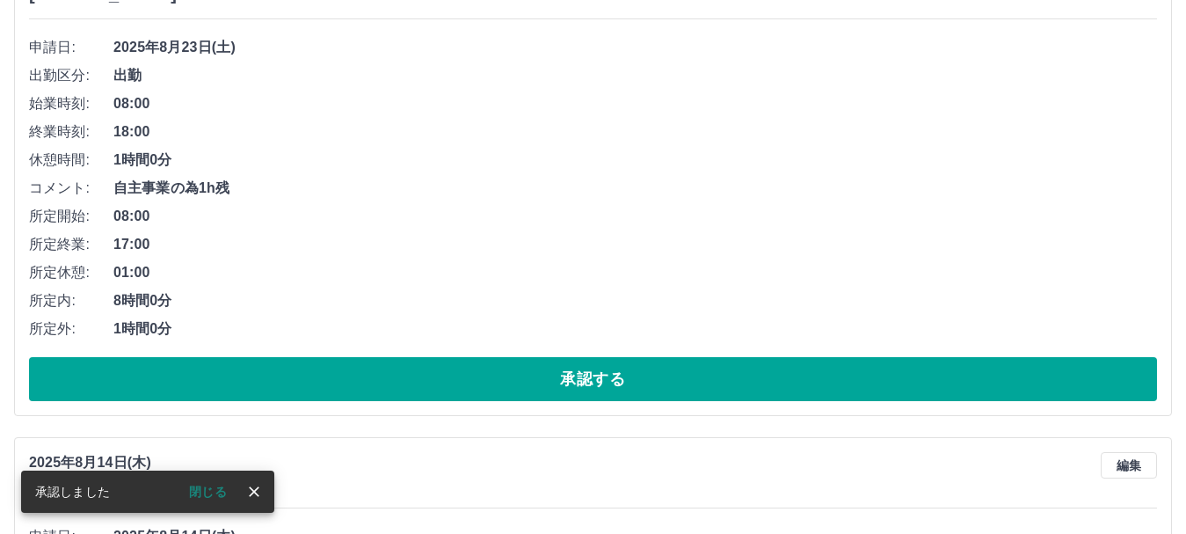
scroll to position [264, 0]
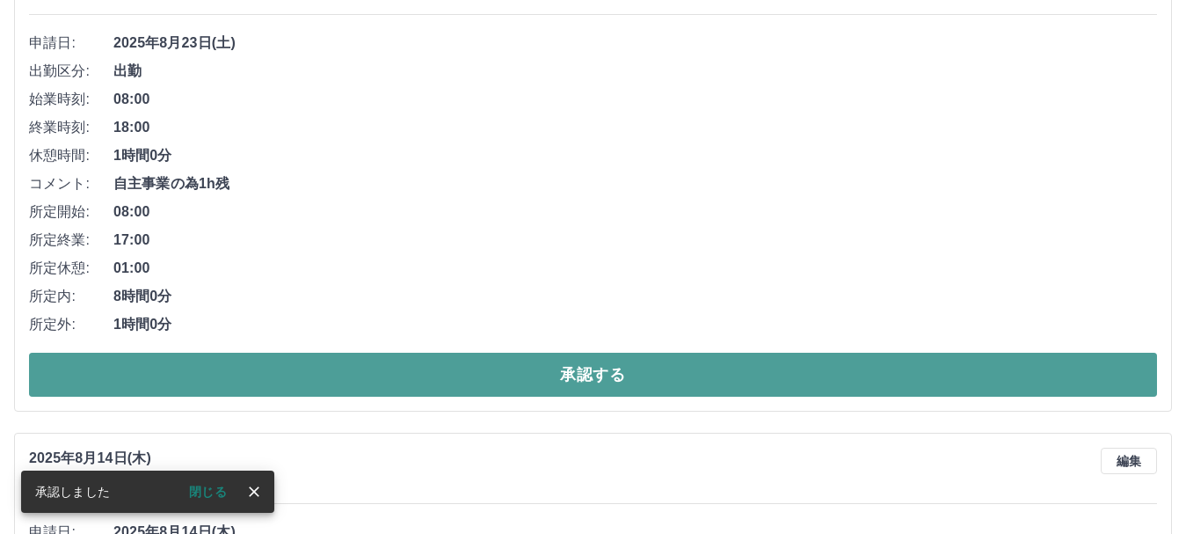
click at [633, 367] on button "承認する" at bounding box center [593, 375] width 1128 height 44
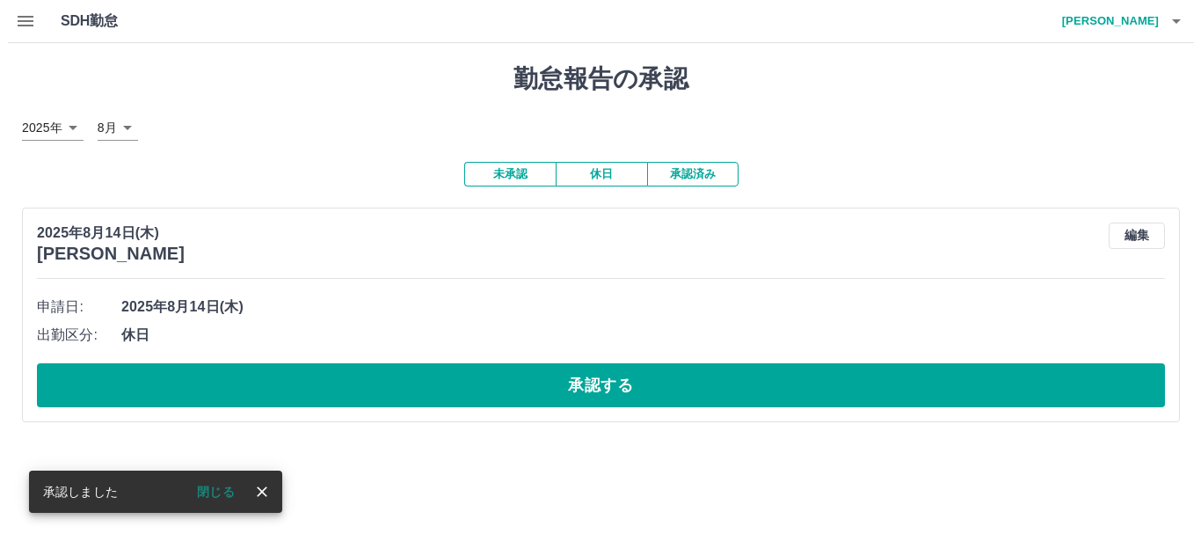
scroll to position [0, 0]
